Goal: Information Seeking & Learning: Learn about a topic

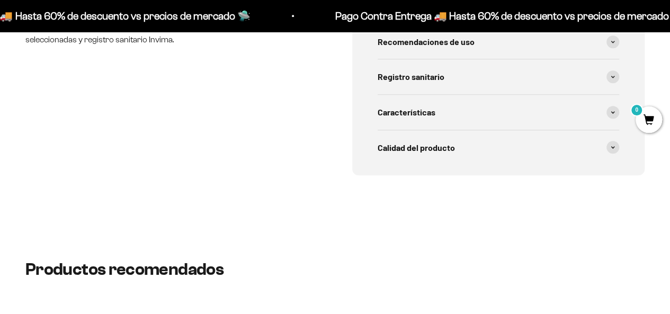
scroll to position [381, 0]
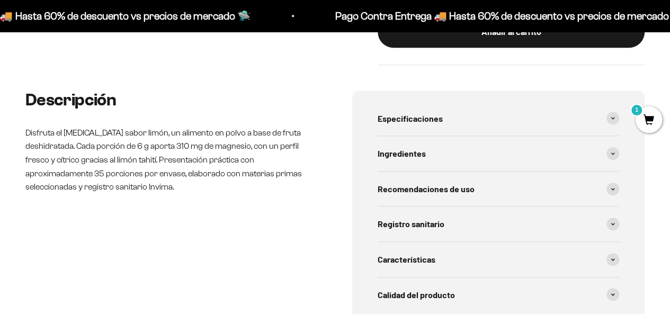
drag, startPoint x: 196, startPoint y: 139, endPoint x: 279, endPoint y: 181, distance: 93.7
click at [279, 181] on p "Disfruta el [MEDICAL_DATA] sabor limón, un alimento en polvo a base de fruta de…" at bounding box center [171, 160] width 293 height 68
click at [279, 182] on p "Disfruta el [MEDICAL_DATA] sabor limón, un alimento en polvo a base de fruta de…" at bounding box center [171, 160] width 293 height 68
drag, startPoint x: 142, startPoint y: 198, endPoint x: 18, endPoint y: 144, distance: 134.9
click at [18, 144] on div "Descripción Disfruta el [MEDICAL_DATA] sabor limón, un alimento en polvo a base…" at bounding box center [335, 228] width 670 height 275
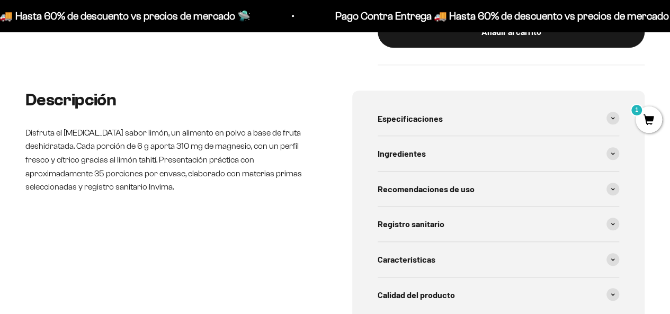
click at [18, 144] on div "Descripción Disfruta el [MEDICAL_DATA] sabor limón, un alimento en polvo a base…" at bounding box center [335, 228] width 670 height 275
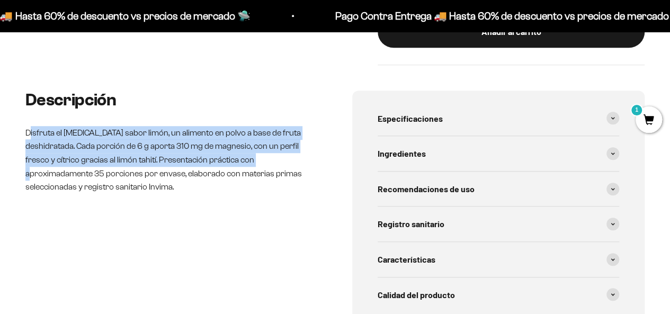
drag, startPoint x: 29, startPoint y: 134, endPoint x: 242, endPoint y: 158, distance: 214.6
click at [242, 158] on p "Disfruta el [MEDICAL_DATA] sabor limón, un alimento en polvo a base de fruta de…" at bounding box center [171, 160] width 293 height 68
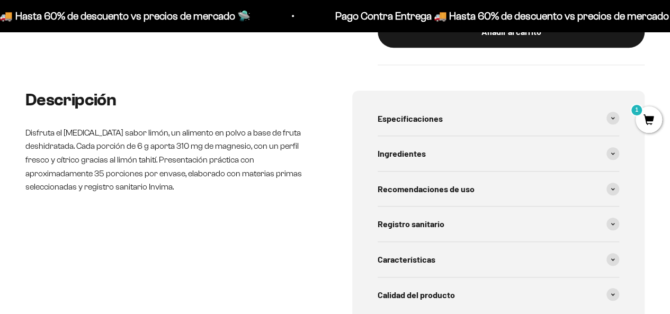
drag, startPoint x: 94, startPoint y: 166, endPoint x: 42, endPoint y: 159, distance: 51.8
click at [43, 159] on p "Disfruta el [MEDICAL_DATA] sabor limón, un alimento en polvo a base de fruta de…" at bounding box center [171, 160] width 293 height 68
click at [42, 159] on p "Disfruta el [MEDICAL_DATA] sabor limón, un alimento en polvo a base de fruta de…" at bounding box center [171, 160] width 293 height 68
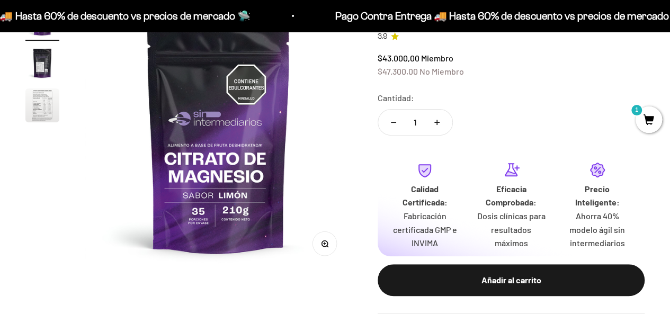
scroll to position [116, 0]
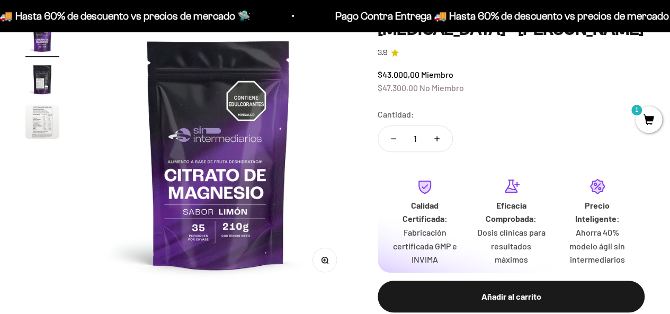
click at [35, 118] on img "Ir al artículo 3" at bounding box center [42, 122] width 34 height 34
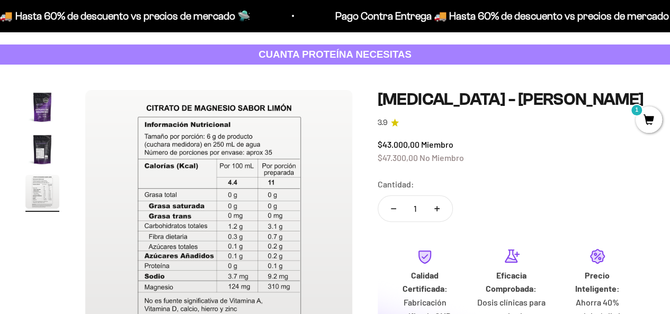
scroll to position [10, 0]
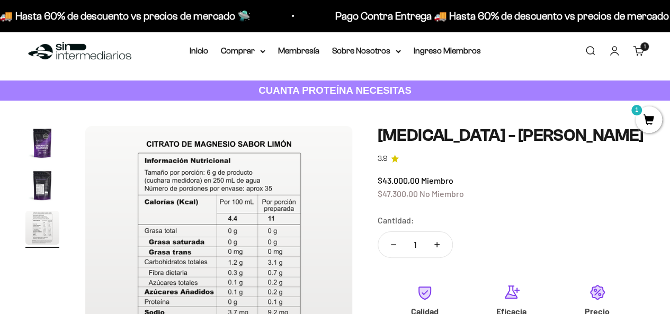
click at [46, 184] on img "Ir al artículo 2" at bounding box center [42, 185] width 34 height 34
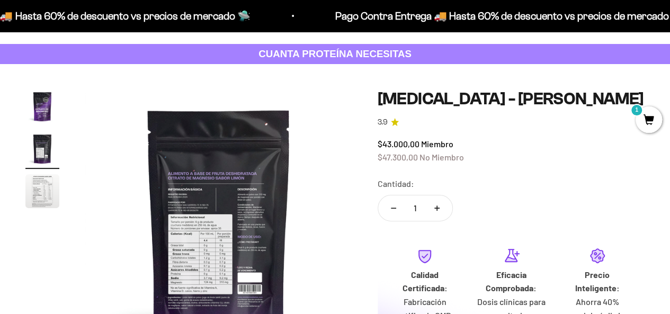
scroll to position [63, 0]
